Goal: Task Accomplishment & Management: Manage account settings

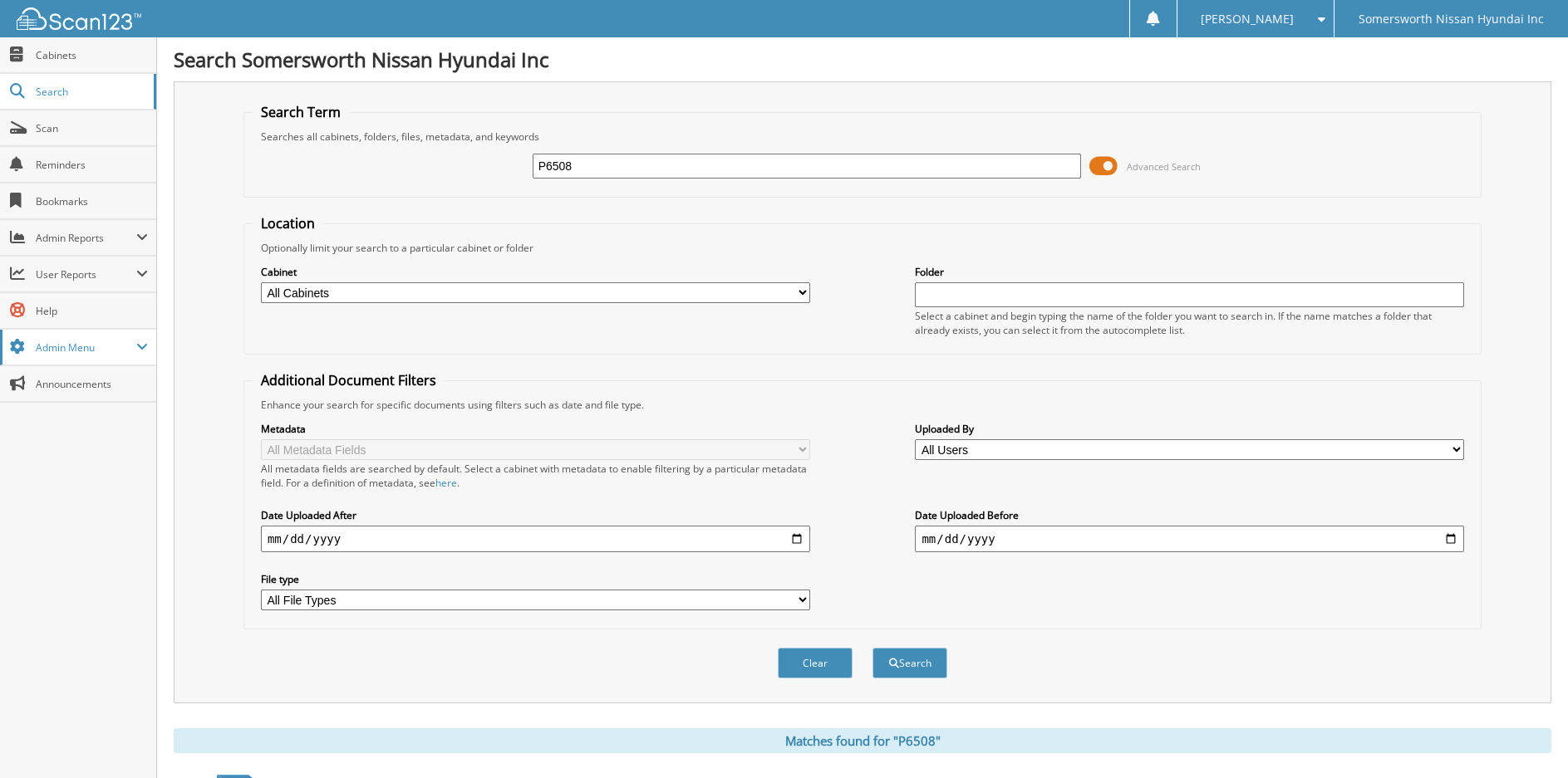
click at [76, 343] on span "Admin Menu" at bounding box center [86, 347] width 101 height 14
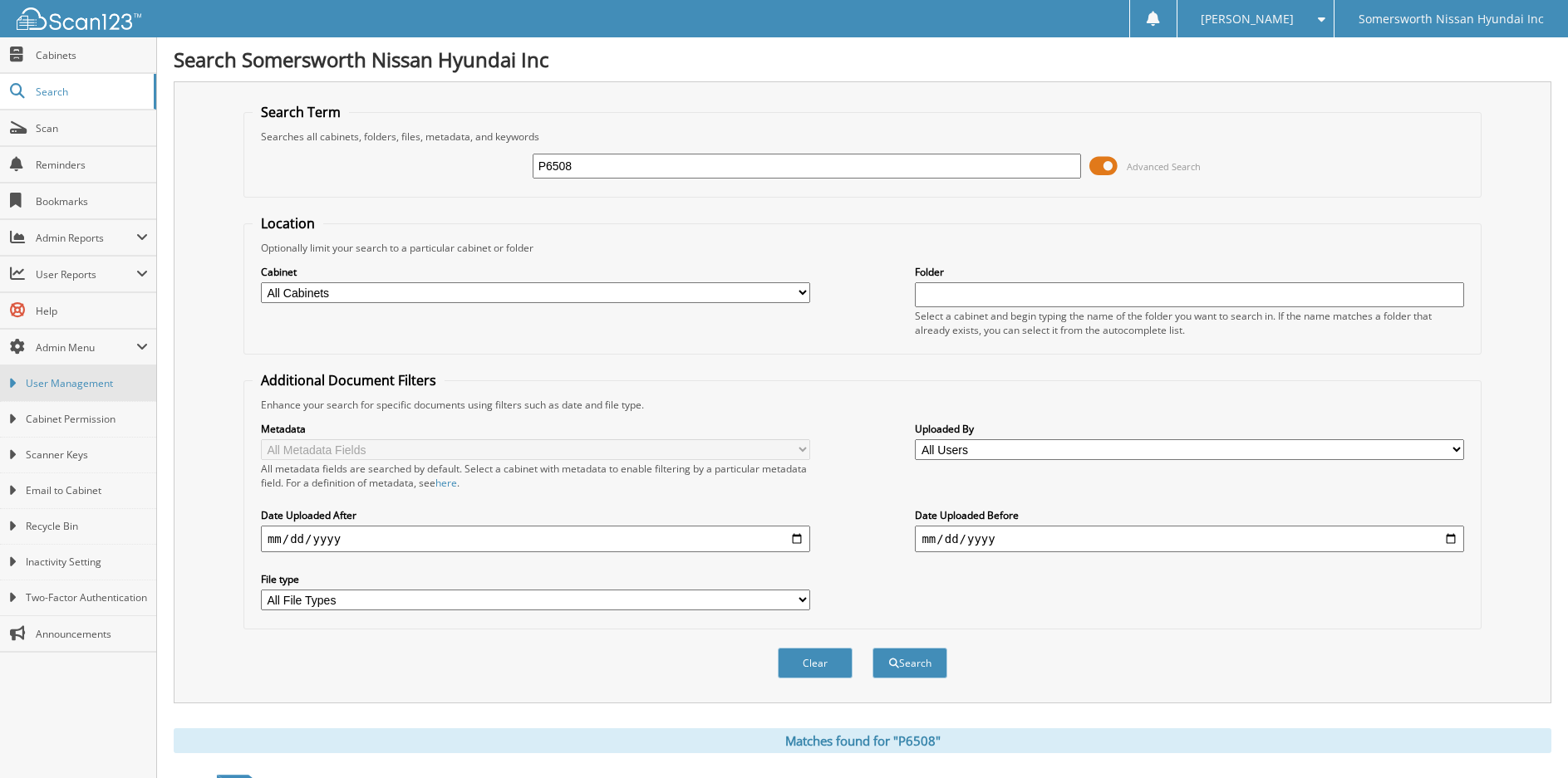
click at [90, 385] on span "User Management" at bounding box center [87, 383] width 122 height 15
